Goal: Task Accomplishment & Management: Manage account settings

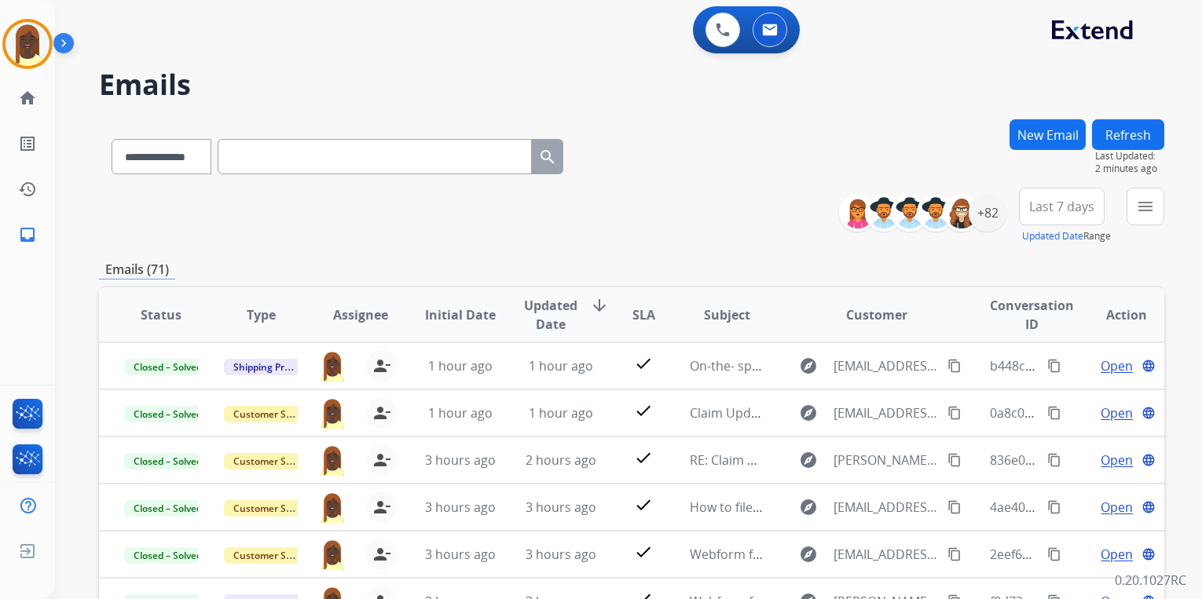
select select "**********"
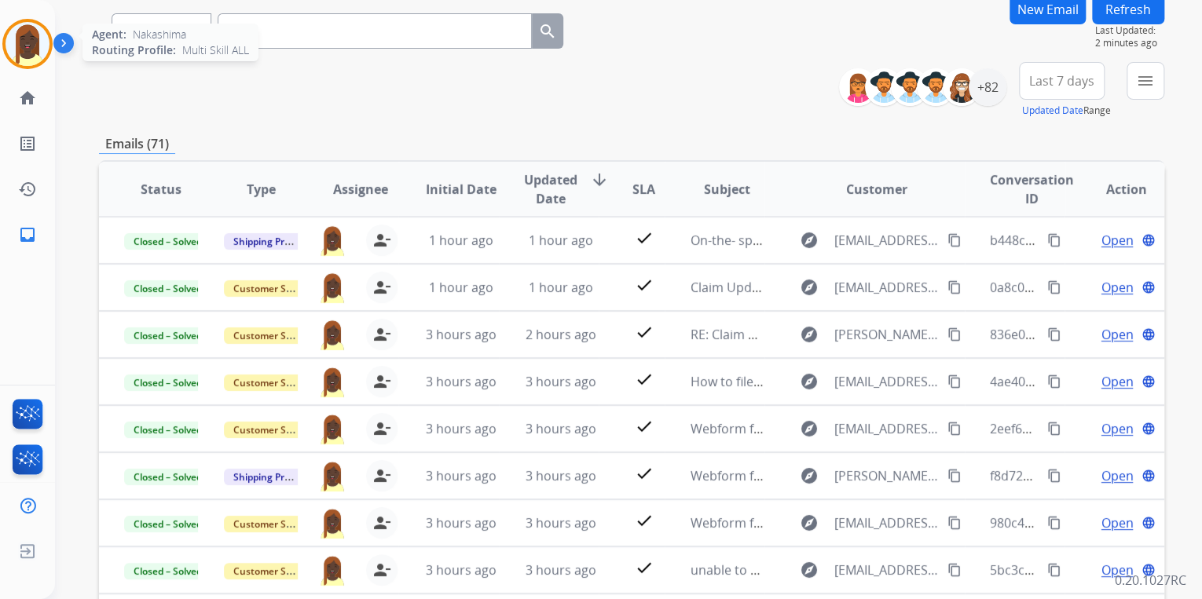
click at [28, 53] on img at bounding box center [27, 44] width 44 height 44
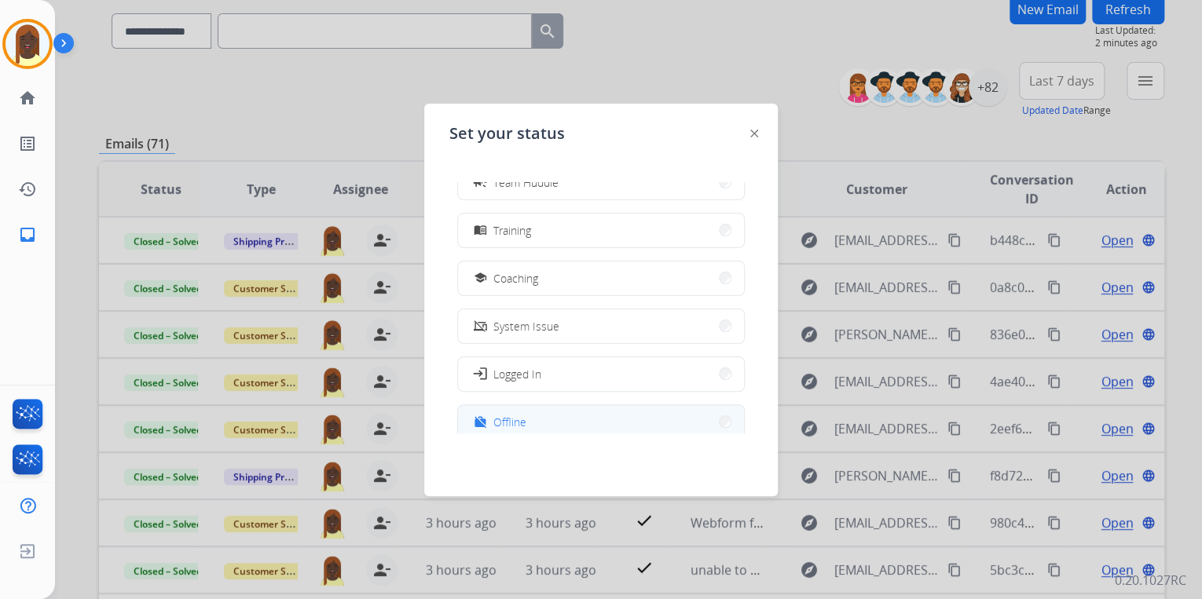
scroll to position [248, 0]
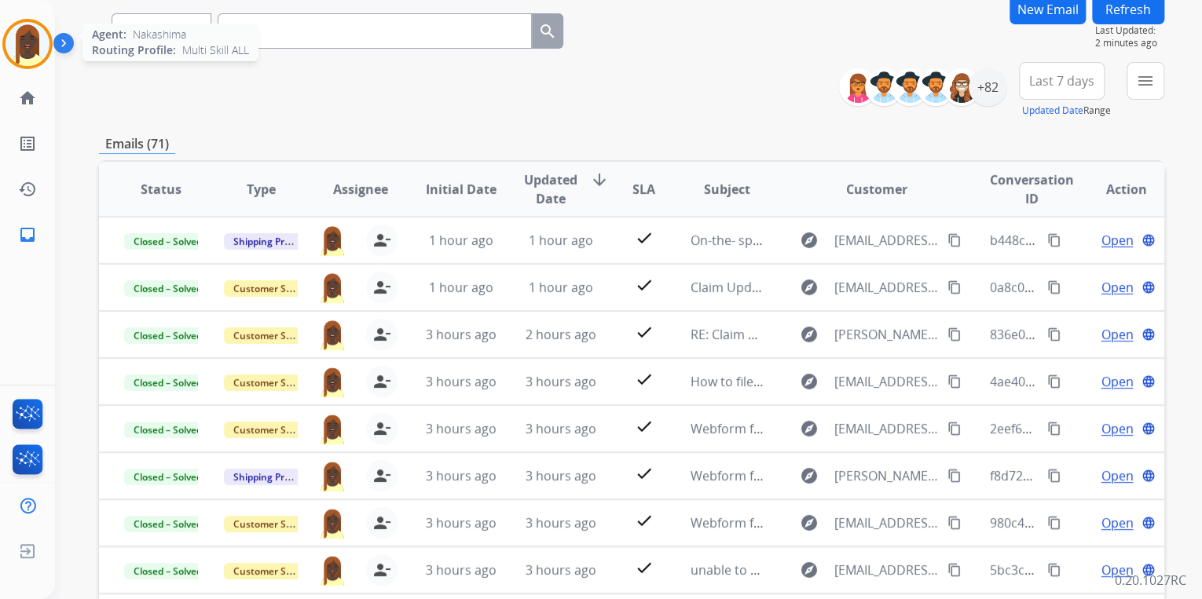
click at [39, 46] on img at bounding box center [27, 44] width 44 height 44
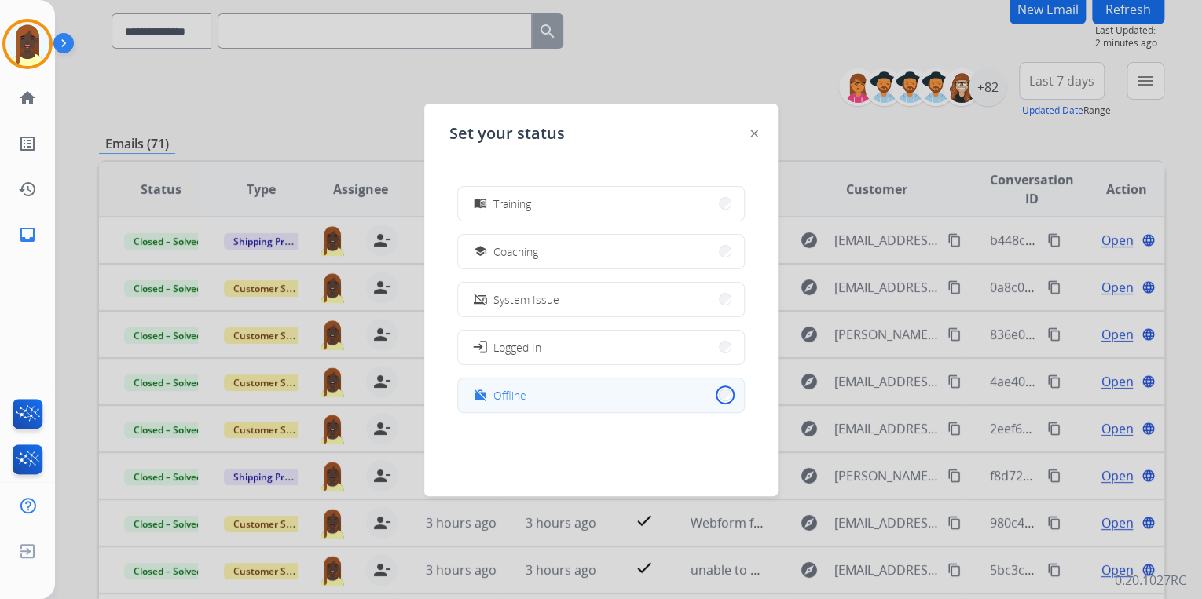
click at [715, 399] on button "work_off Offline" at bounding box center [601, 396] width 286 height 34
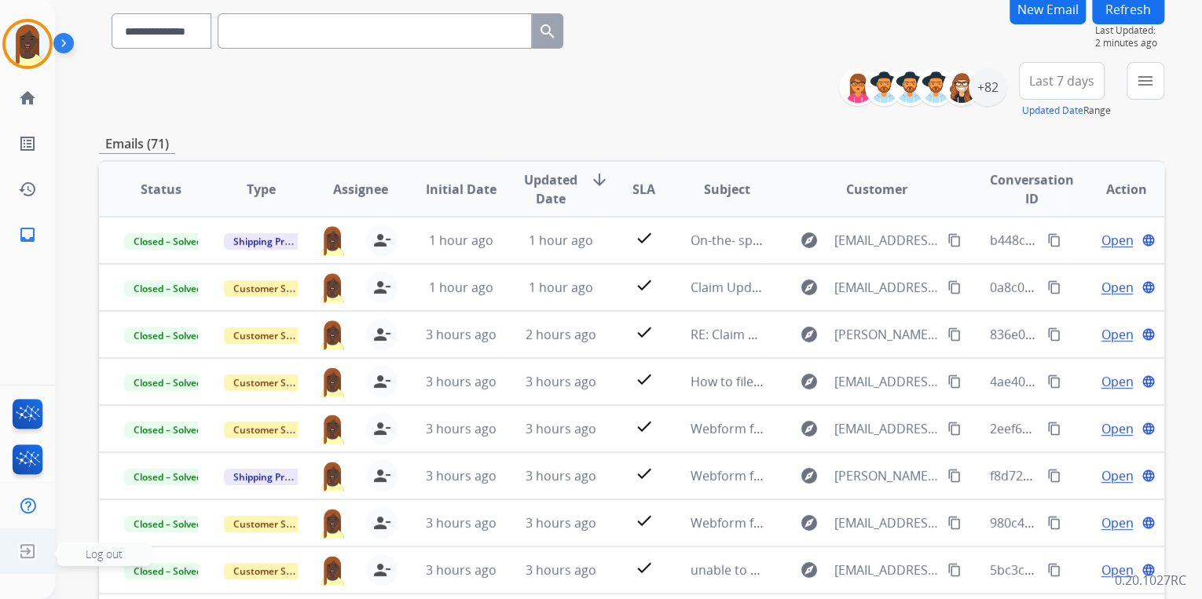
click at [30, 553] on img at bounding box center [27, 552] width 28 height 30
click at [94, 559] on span "Log out" at bounding box center [104, 554] width 37 height 15
